Goal: Browse casually

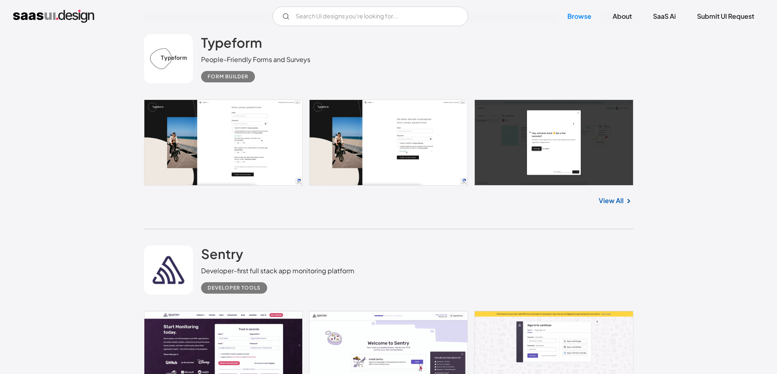
scroll to position [1102, 0]
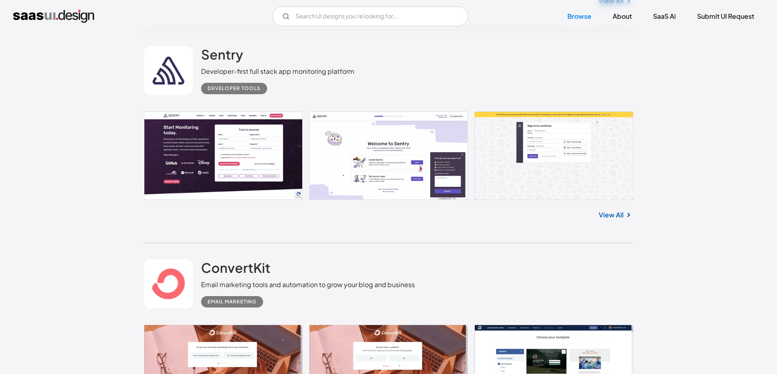
click at [369, 167] on link at bounding box center [389, 155] width 490 height 89
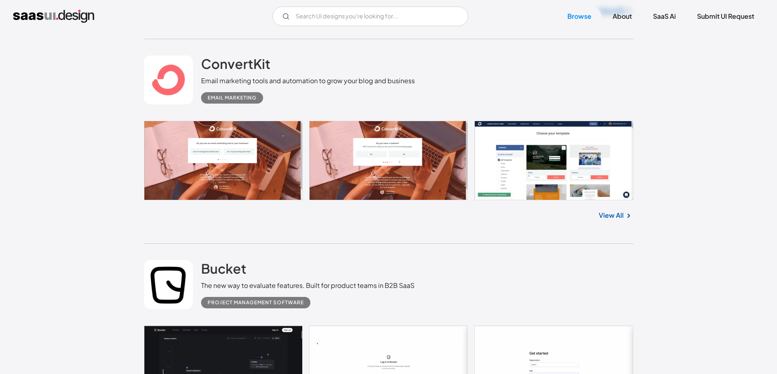
scroll to position [1469, 0]
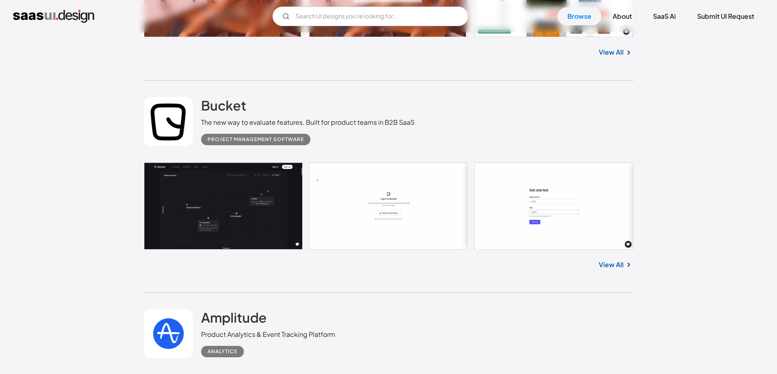
click at [222, 203] on link at bounding box center [389, 205] width 490 height 87
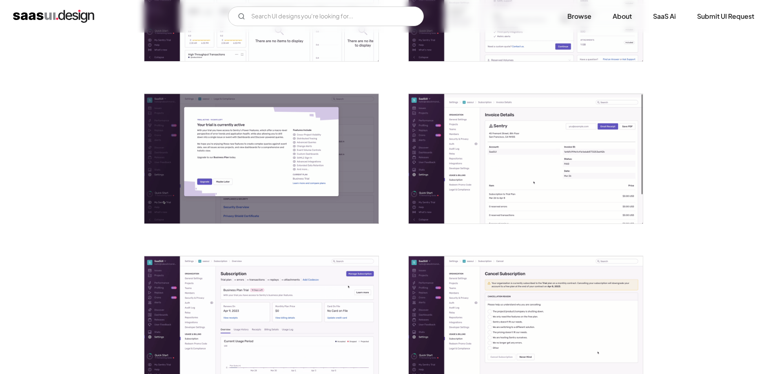
scroll to position [1877, 0]
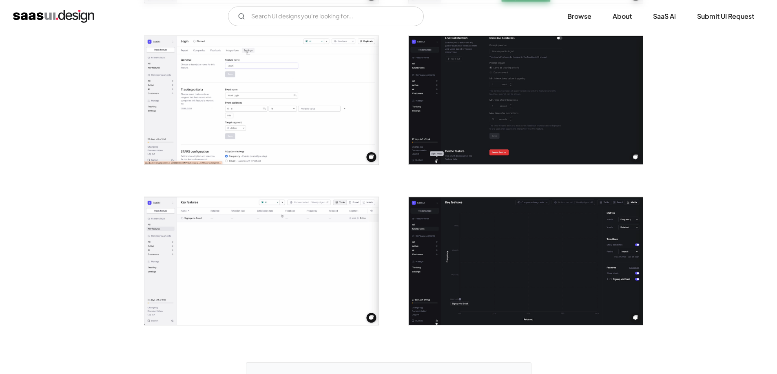
scroll to position [1428, 0]
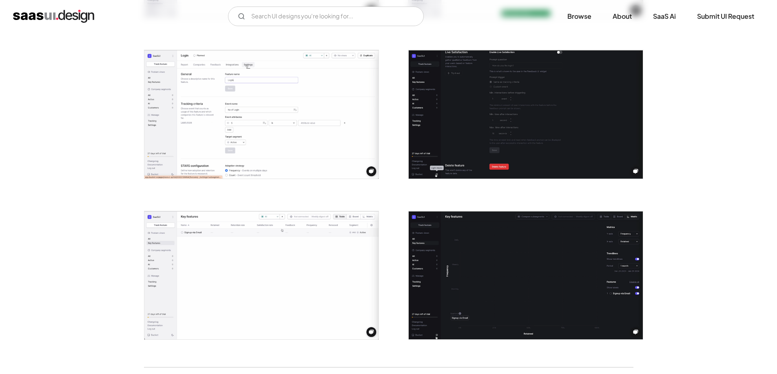
click at [298, 117] on img "open lightbox" at bounding box center [261, 114] width 234 height 128
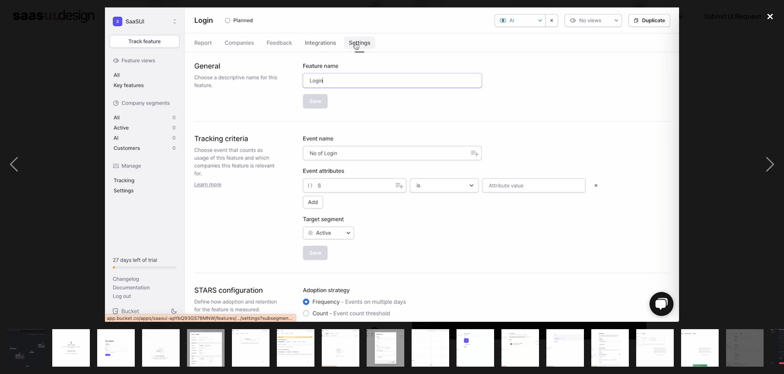
click at [771, 18] on div "close lightbox" at bounding box center [770, 16] width 28 height 18
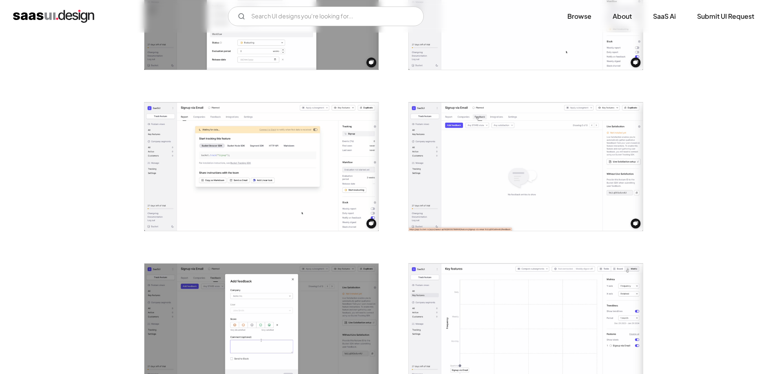
scroll to position [531, 0]
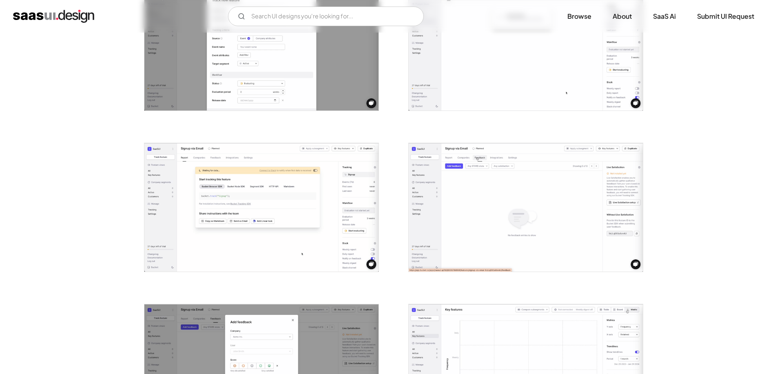
click at [531, 202] on img "open lightbox" at bounding box center [526, 207] width 234 height 128
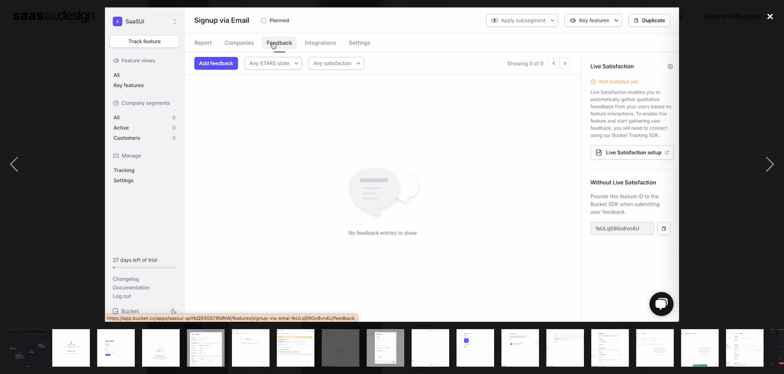
click at [766, 18] on div "close lightbox" at bounding box center [770, 16] width 28 height 18
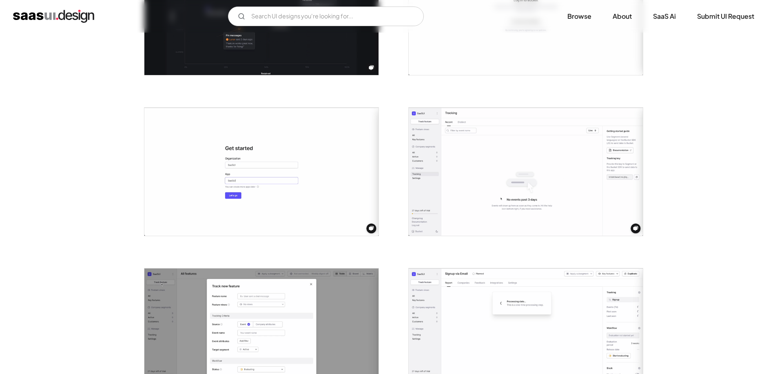
scroll to position [245, 0]
click at [554, 169] on img "open lightbox" at bounding box center [526, 171] width 234 height 128
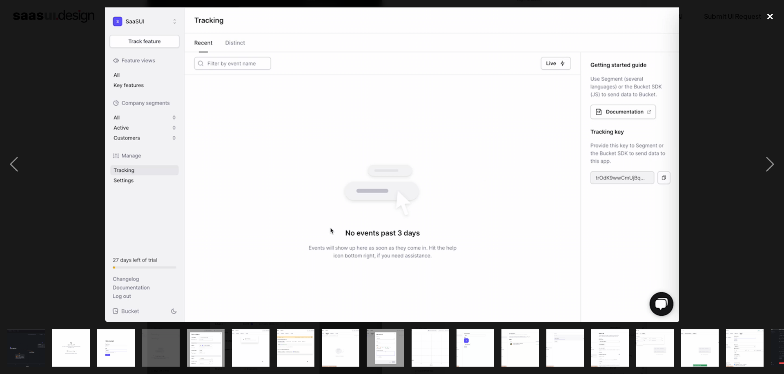
click at [768, 16] on div "close lightbox" at bounding box center [770, 16] width 28 height 18
